Goal: Navigation & Orientation: Find specific page/section

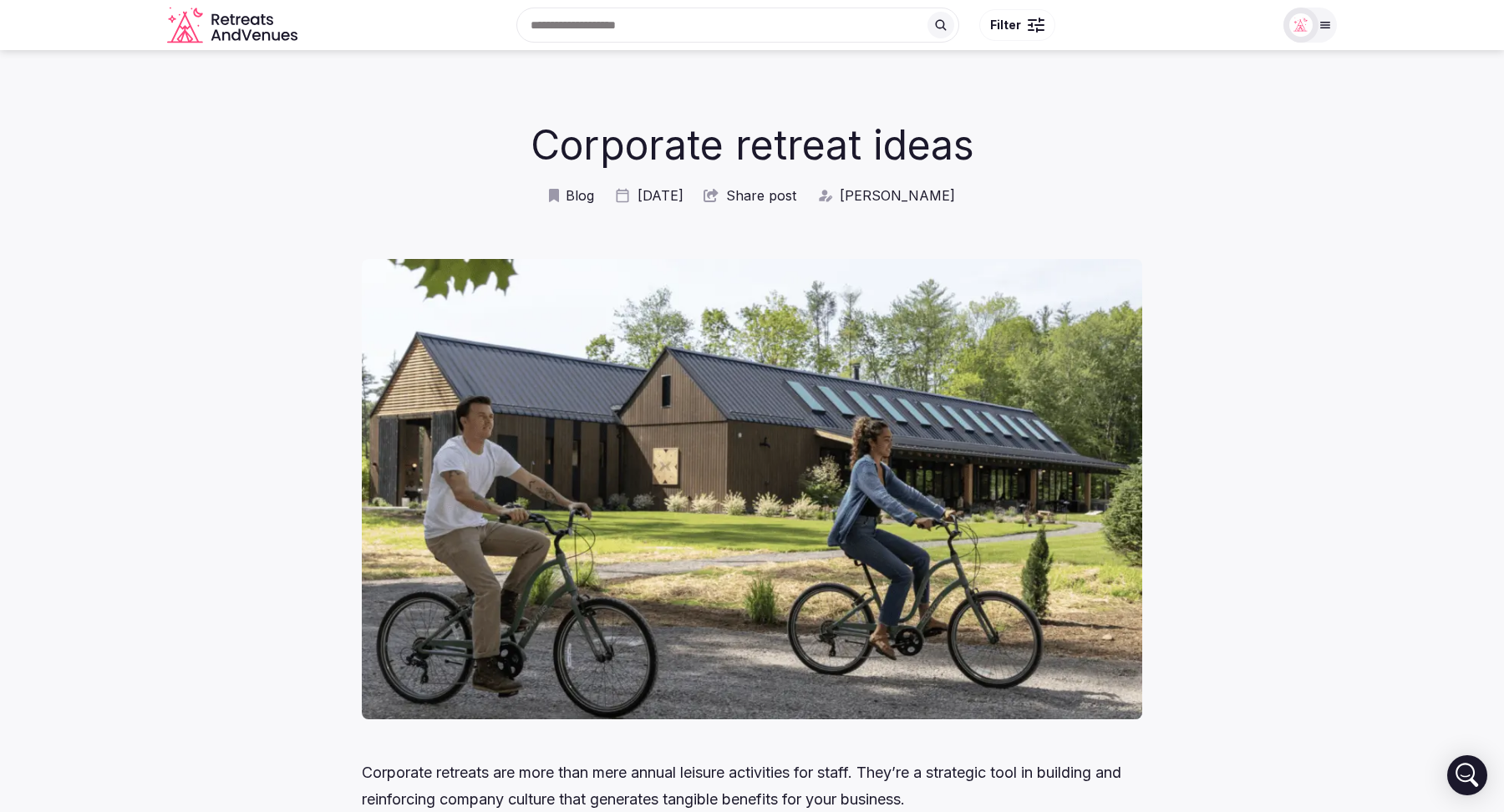
click at [231, 15] on icon "Retreats and Venues company logo" at bounding box center [234, 26] width 134 height 38
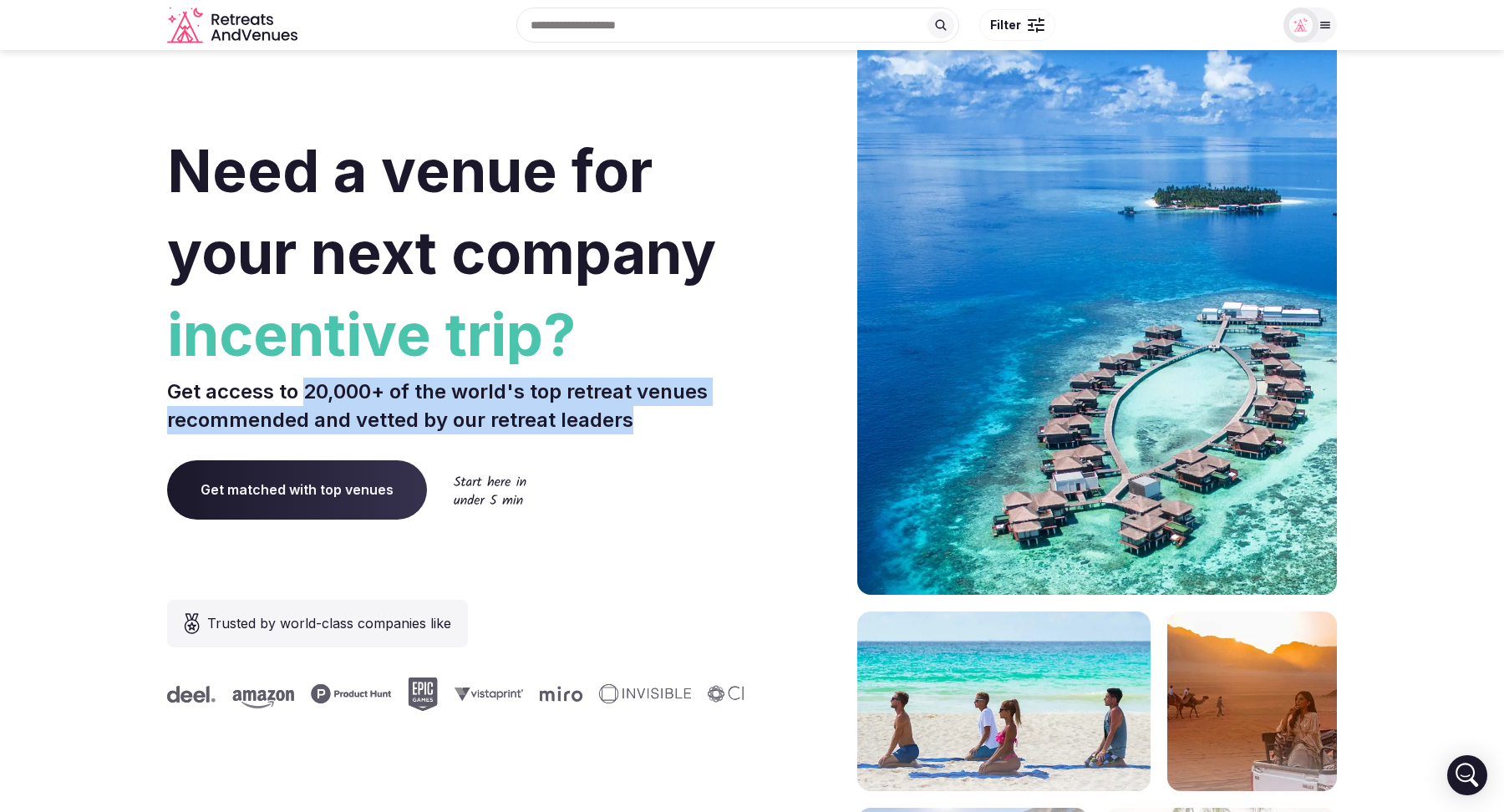
drag, startPoint x: 307, startPoint y: 391, endPoint x: 634, endPoint y: 425, distance: 328.8
click at [634, 425] on p "Get access to 20,000+ of the world's top retreat venues recommended and vetted …" at bounding box center [457, 405] width 579 height 56
copy p "20,000+ of the world's top retreat venues recommended and vetted by our retreat…"
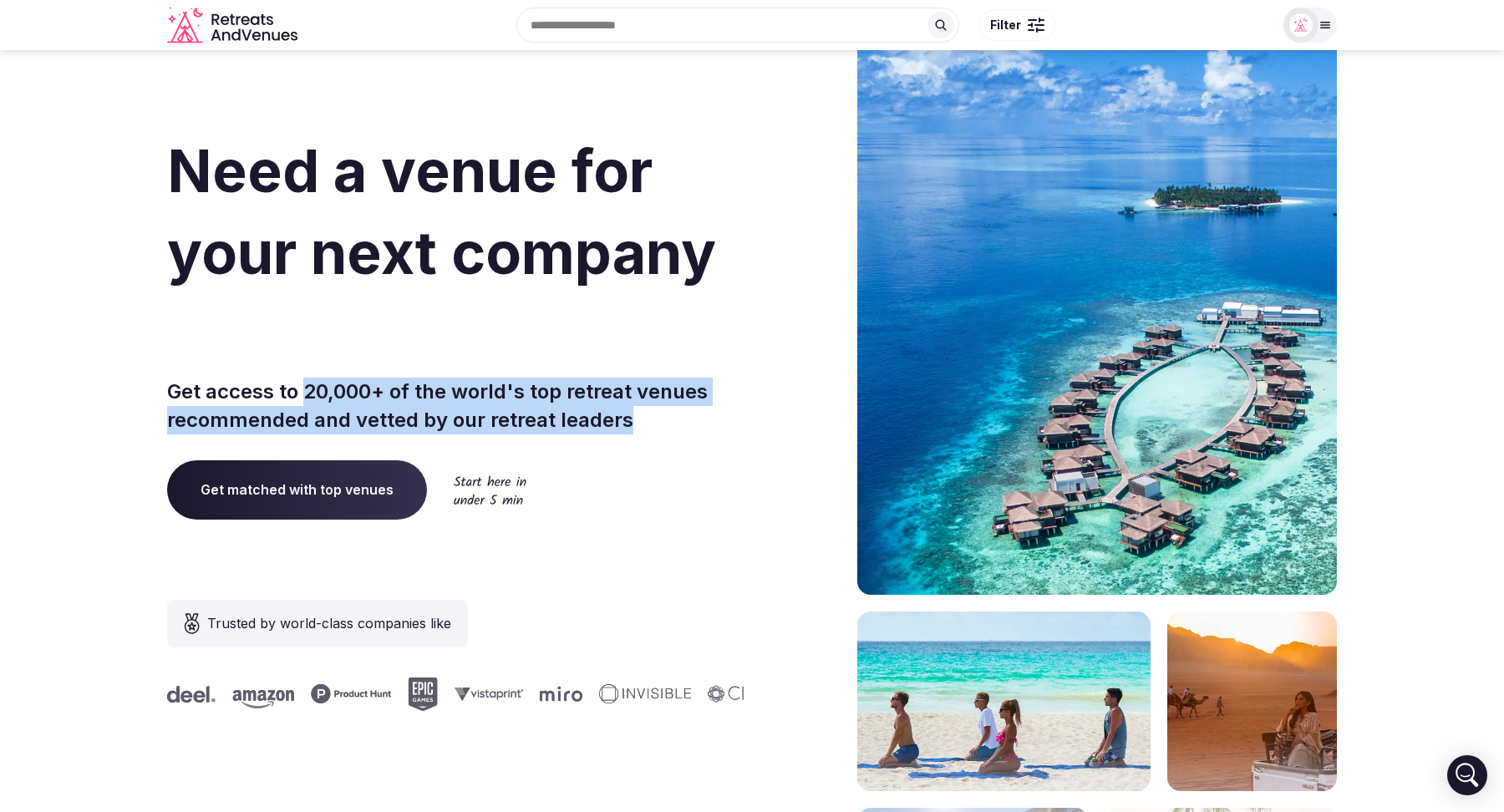
click at [657, 413] on p "Get access to 20,000+ of the world's top retreat venues recommended and vetted …" at bounding box center [457, 405] width 579 height 56
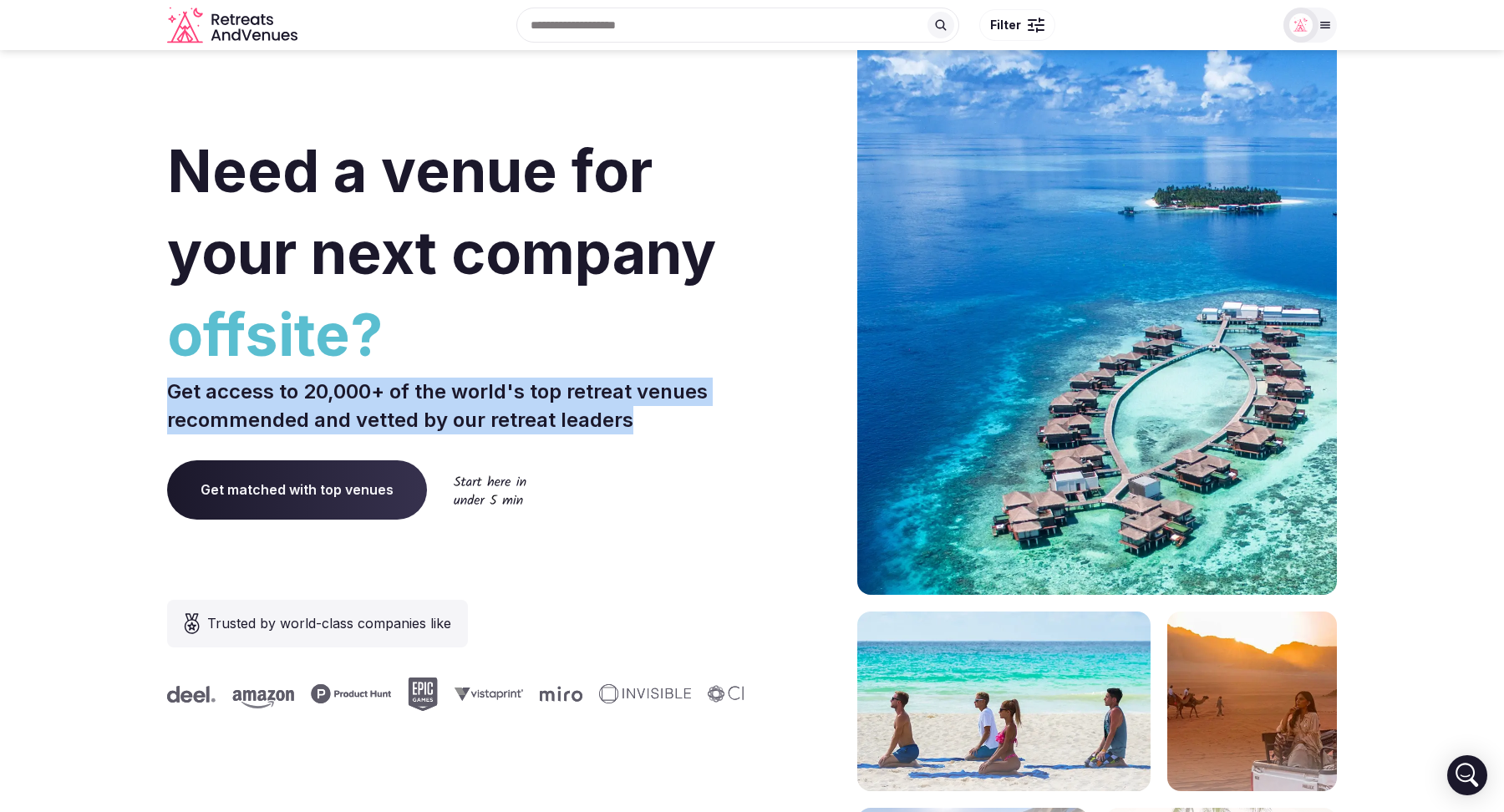
drag, startPoint x: 641, startPoint y: 425, endPoint x: 169, endPoint y: 400, distance: 472.7
click at [169, 400] on p "Get access to 20,000+ of the world's top retreat venues recommended and vetted …" at bounding box center [457, 405] width 579 height 56
copy p "Get access to 20,000+ of the world's top retreat venues recommended and vetted …"
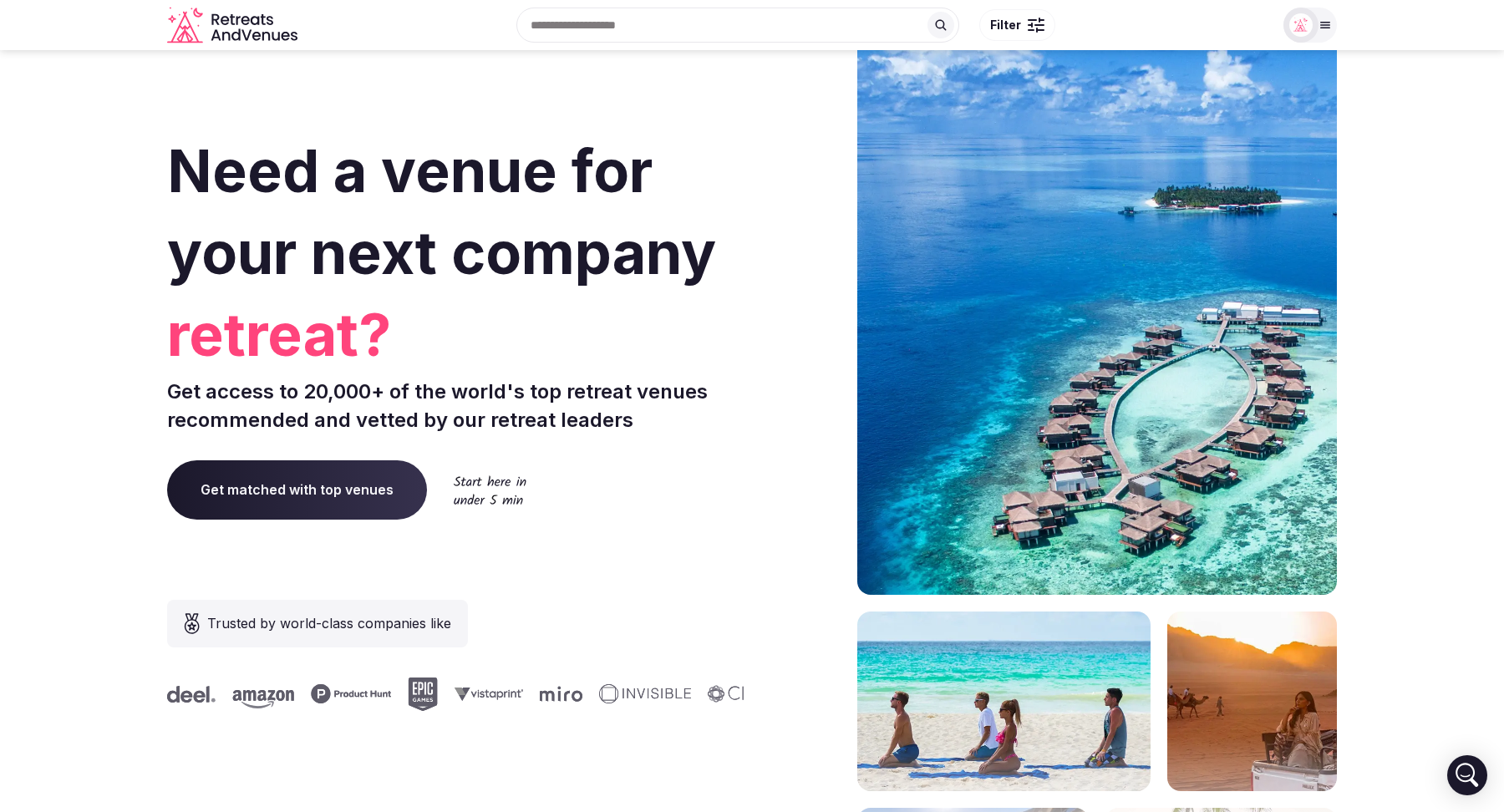
click at [782, 122] on div at bounding box center [802, 500] width 85 height 1006
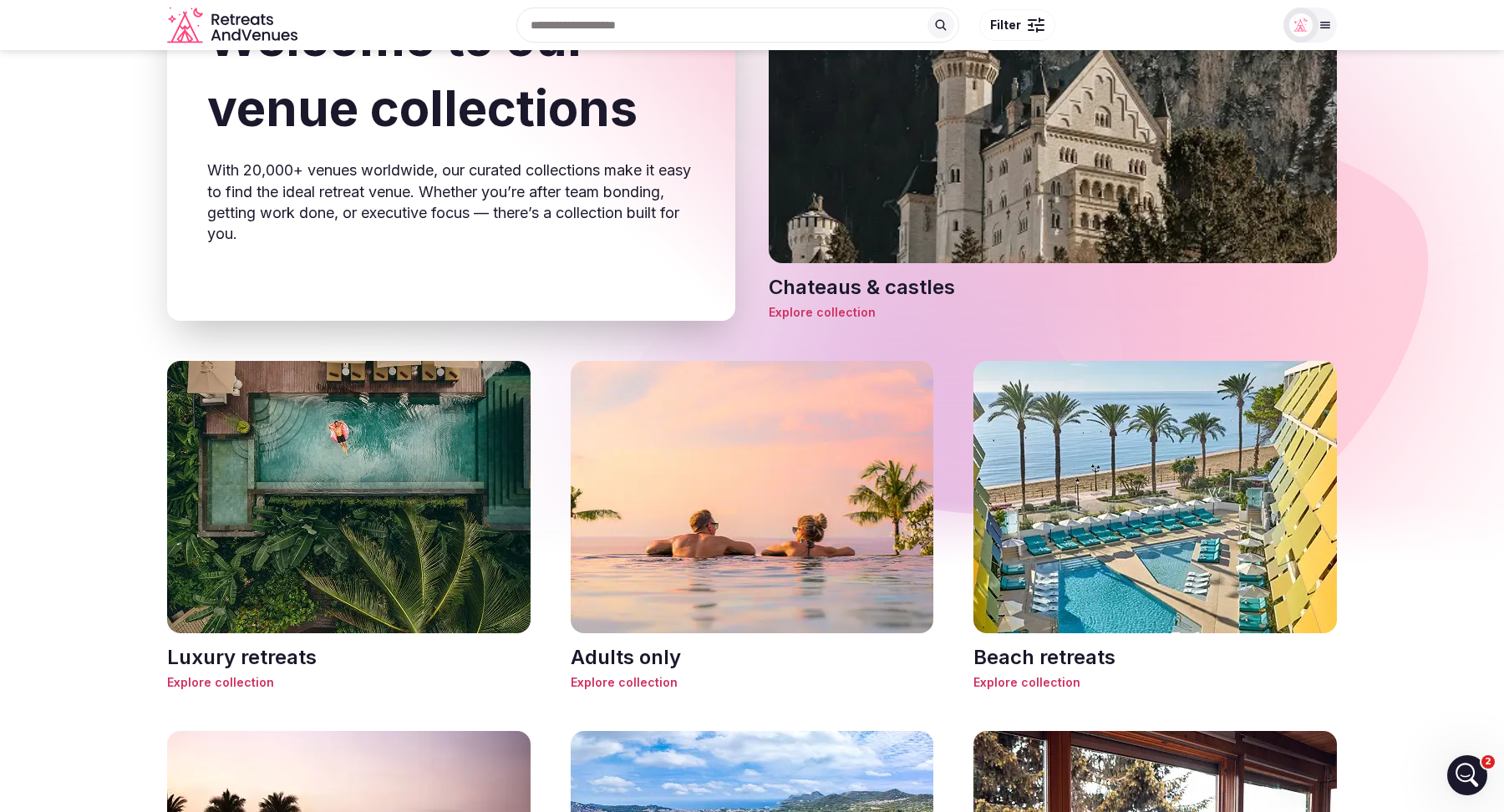
scroll to position [457, 0]
